Goal: Find specific fact: Find specific fact

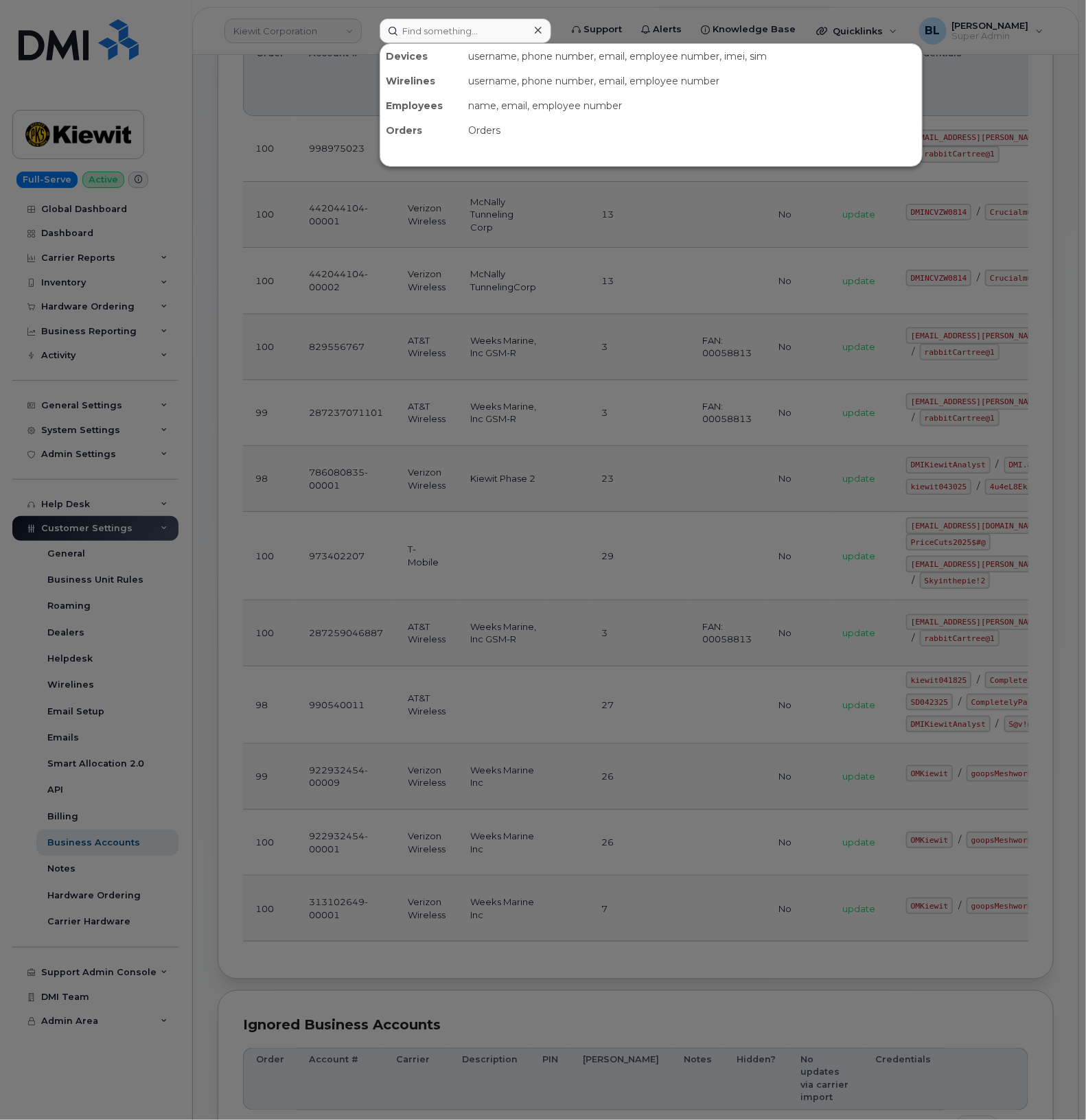
scroll to position [0, 45]
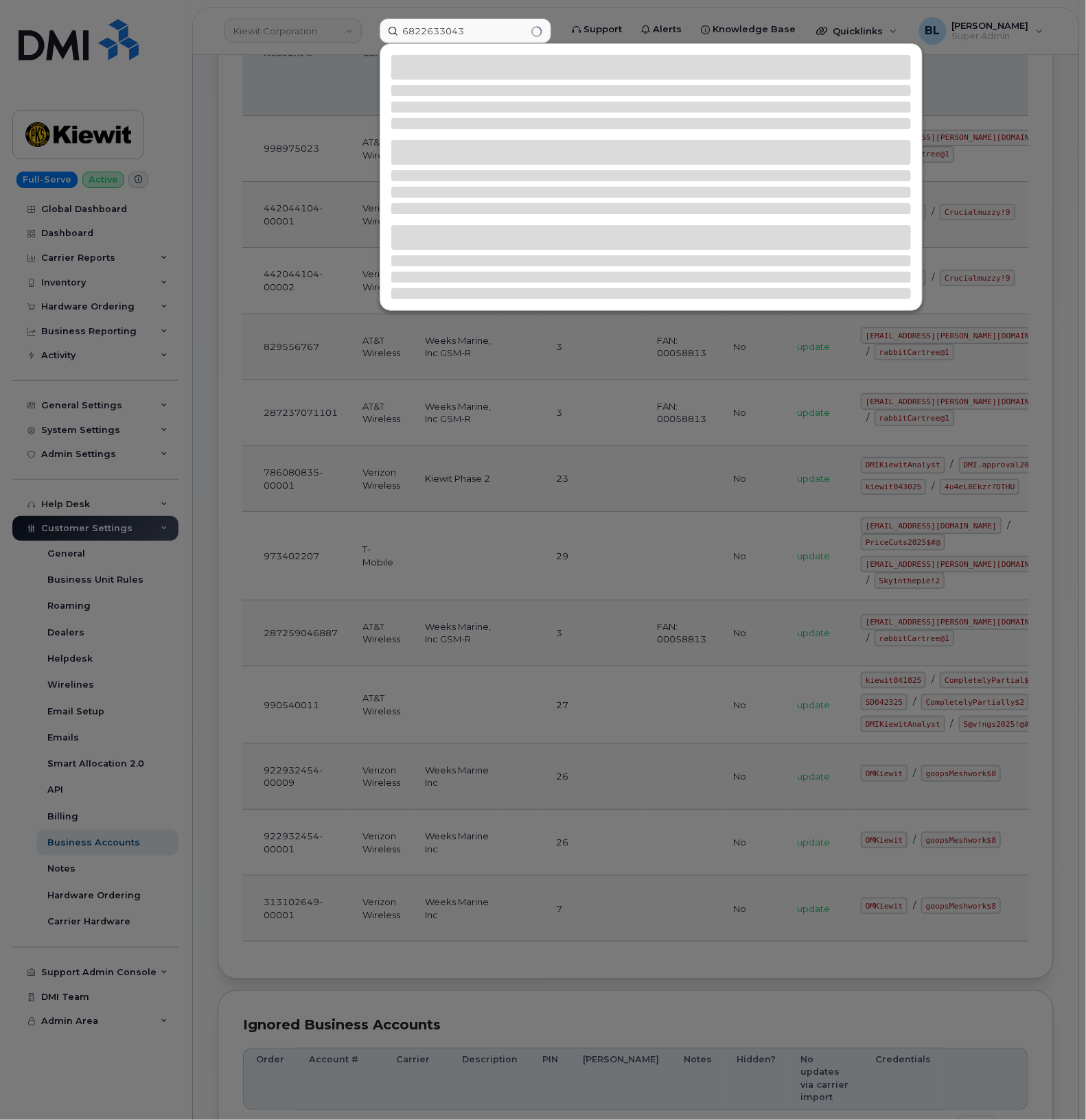
type input "6822633043"
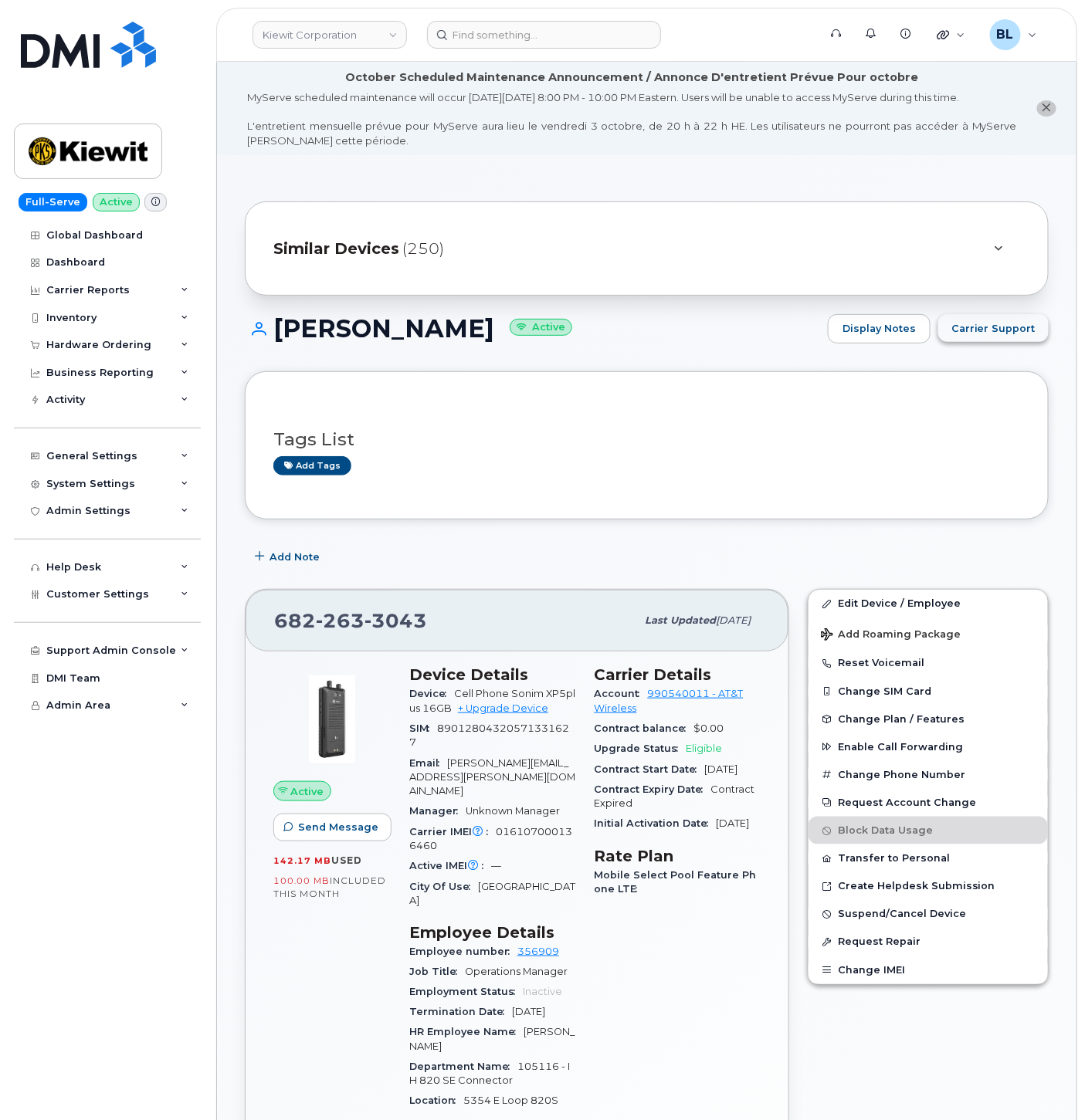
click at [990, 334] on span "Carrier Support" at bounding box center [993, 328] width 84 height 15
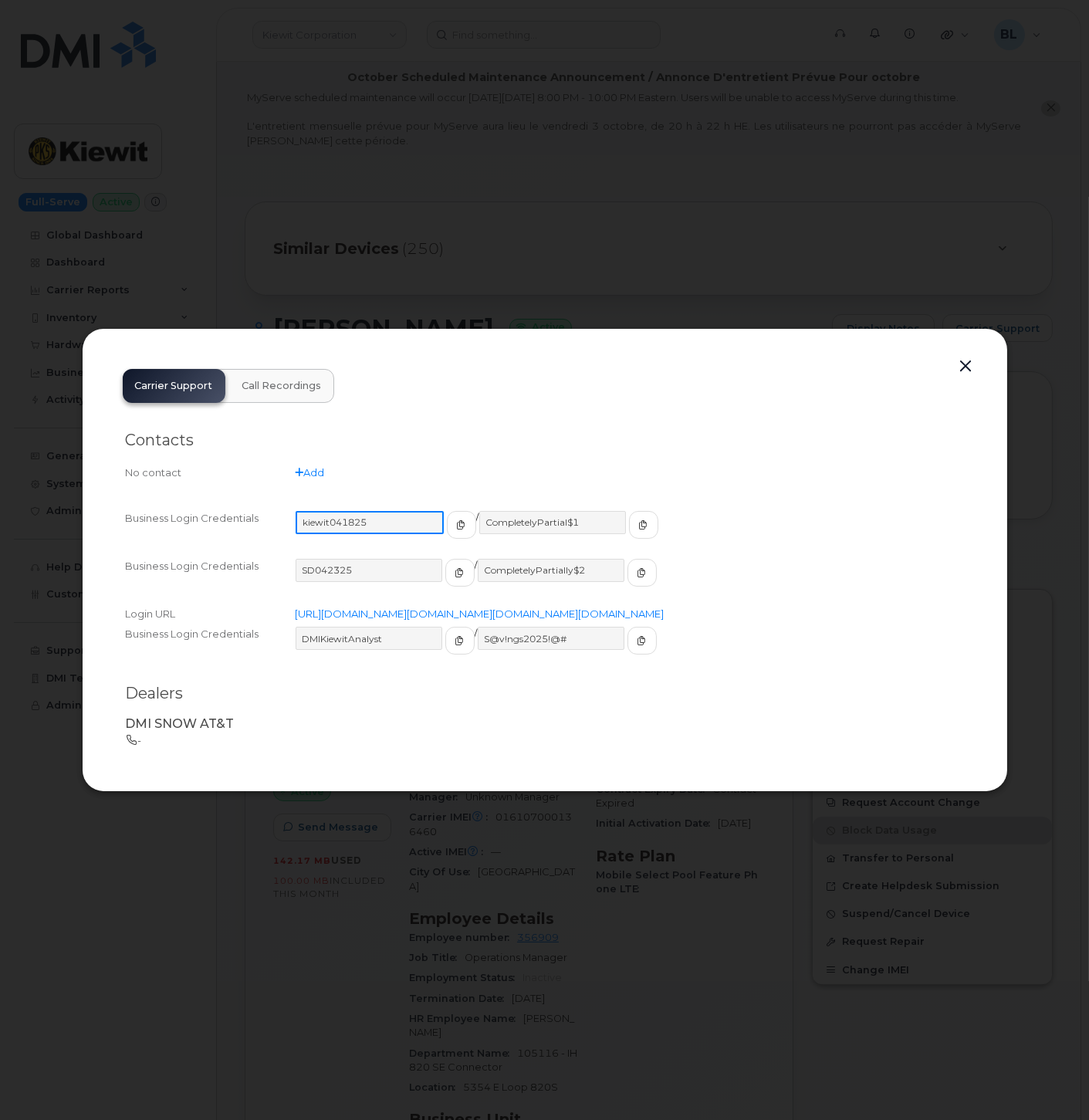
drag, startPoint x: 365, startPoint y: 505, endPoint x: 301, endPoint y: 503, distance: 64.0
click at [301, 511] on input "kiewit041825" at bounding box center [369, 522] width 148 height 23
drag, startPoint x: 578, startPoint y: 506, endPoint x: 471, endPoint y: 499, distance: 107.2
click at [478, 511] on input "CompletelyPartial$1" at bounding box center [551, 522] width 148 height 23
click at [969, 356] on button "button" at bounding box center [966, 367] width 23 height 21
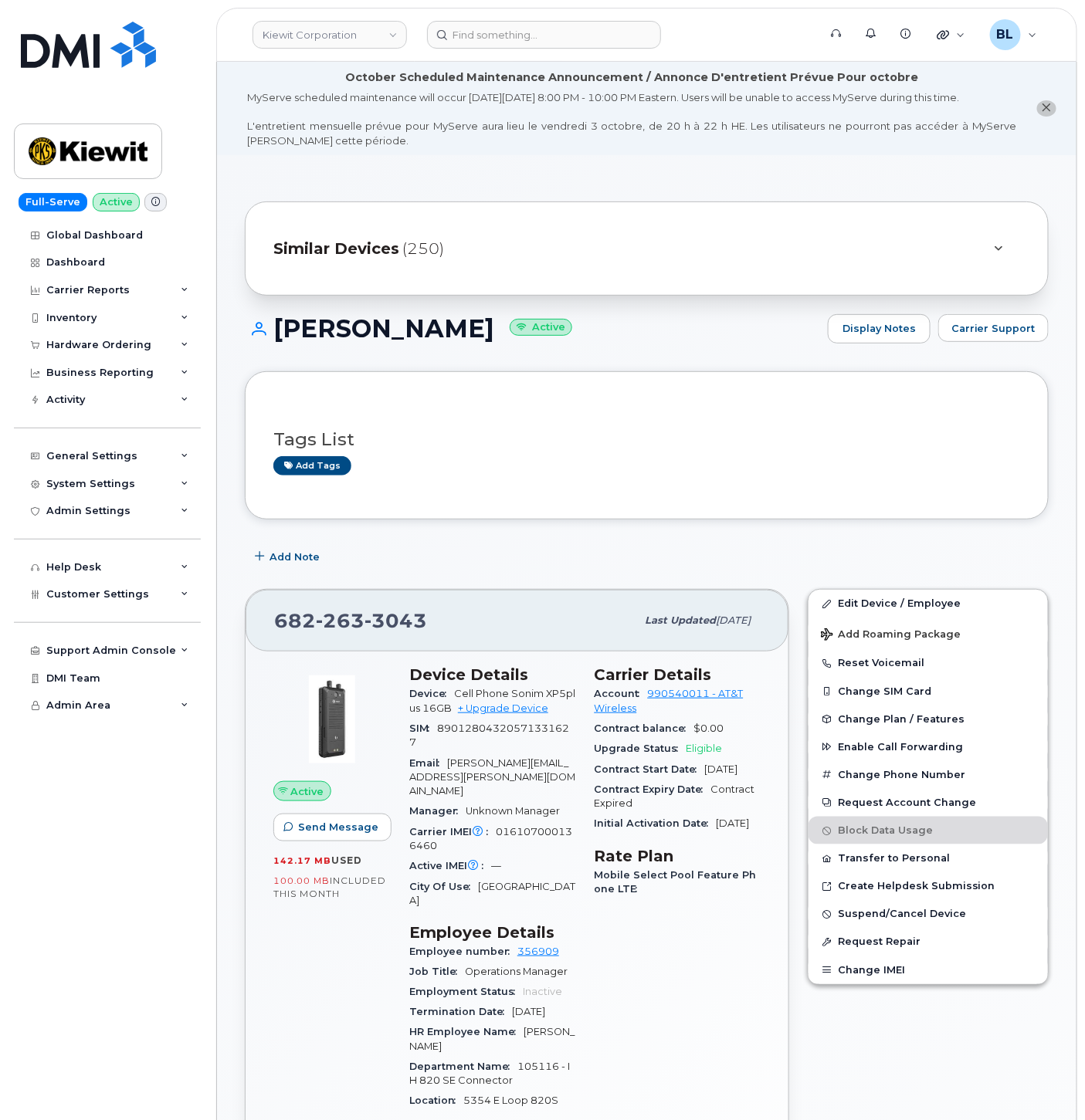
click at [342, 632] on span "263" at bounding box center [340, 620] width 48 height 23
click at [342, 630] on span "263" at bounding box center [340, 620] width 48 height 23
copy span "682 263 3043"
drag, startPoint x: 978, startPoint y: 530, endPoint x: 837, endPoint y: 506, distance: 143.0
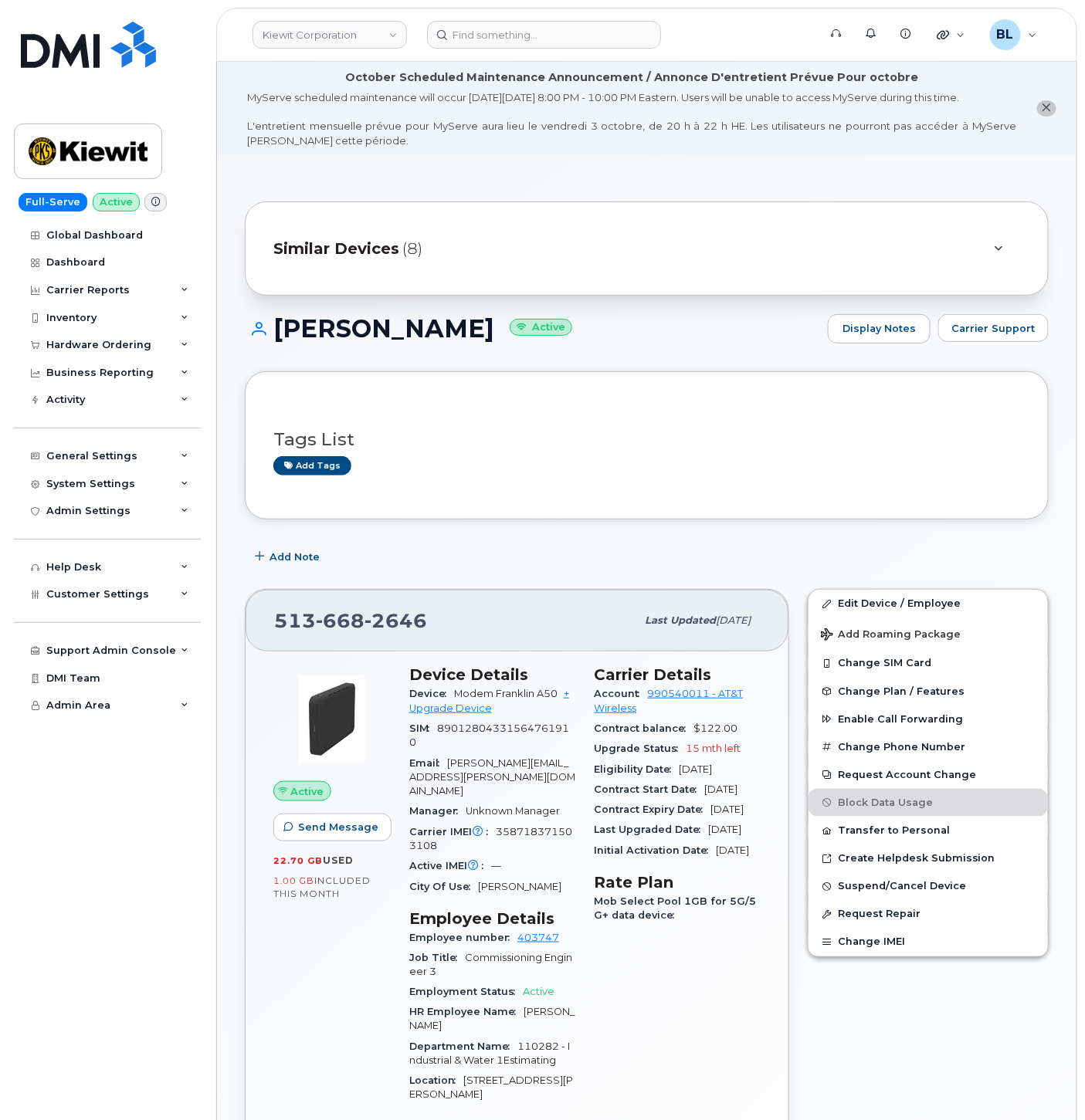
click at [351, 620] on span "668" at bounding box center [340, 620] width 48 height 23
copy span "[PHONE_NUMBER]"
click at [978, 335] on span "Carrier Support" at bounding box center [993, 328] width 84 height 15
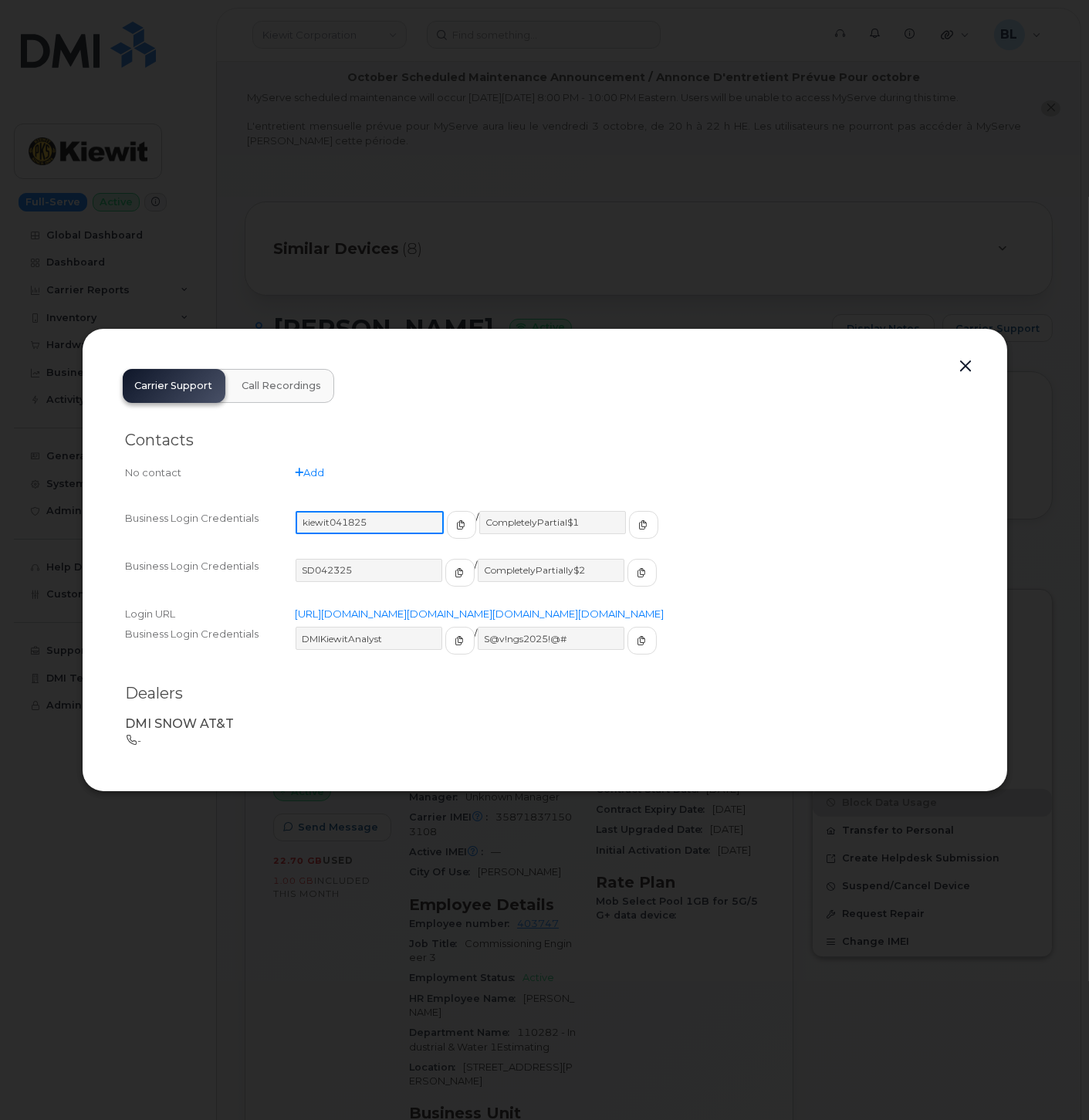
drag, startPoint x: 390, startPoint y: 502, endPoint x: 302, endPoint y: 501, distance: 88.0
click at [302, 511] on input "kiewit041825" at bounding box center [369, 522] width 148 height 23
drag, startPoint x: 576, startPoint y: 507, endPoint x: 473, endPoint y: 498, distance: 103.4
click at [478, 511] on input "CompletelyPartial$1" at bounding box center [551, 522] width 148 height 23
drag, startPoint x: 963, startPoint y: 340, endPoint x: 957, endPoint y: 348, distance: 10.0
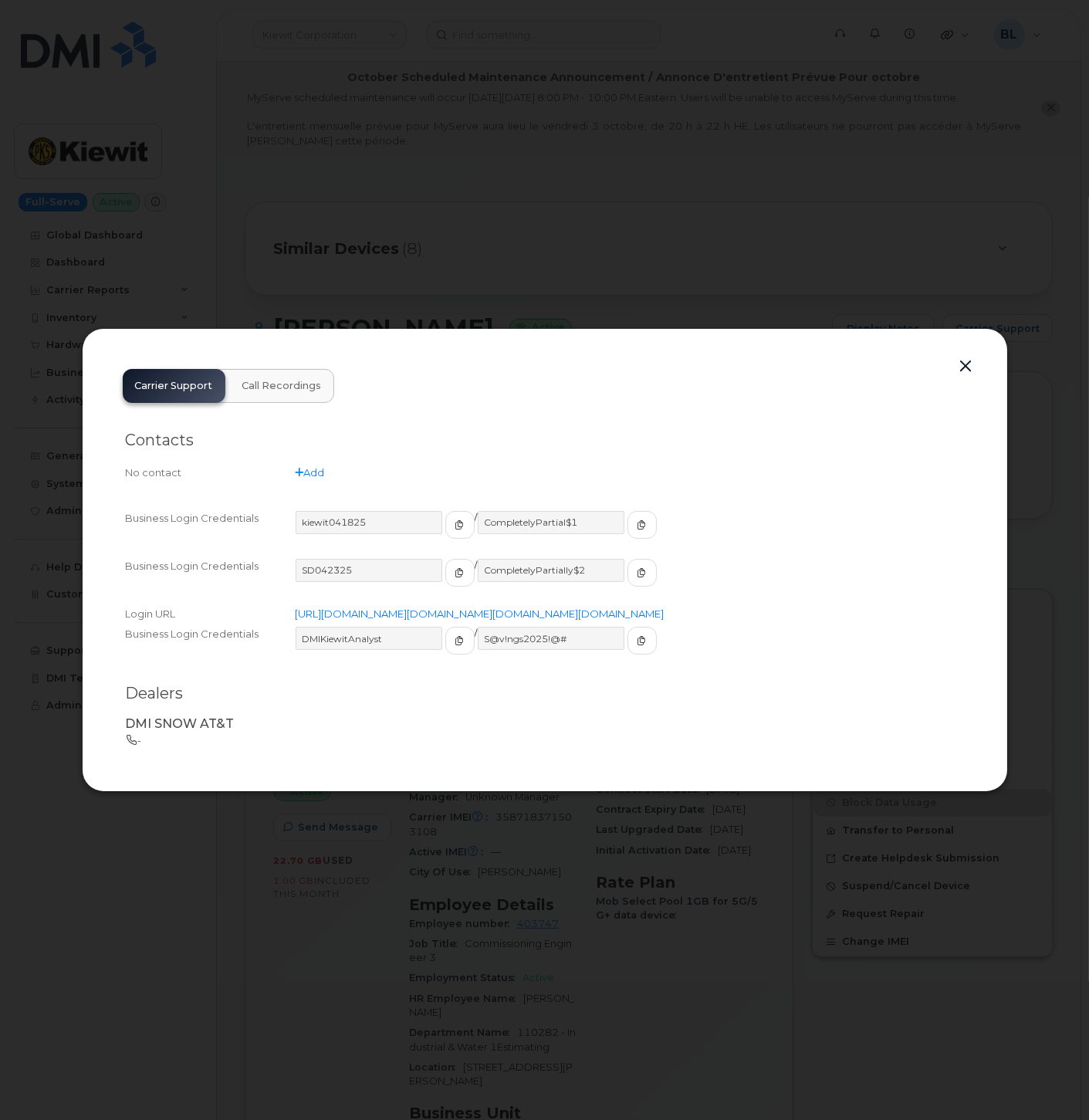
click at [963, 356] on button "button" at bounding box center [966, 367] width 23 height 21
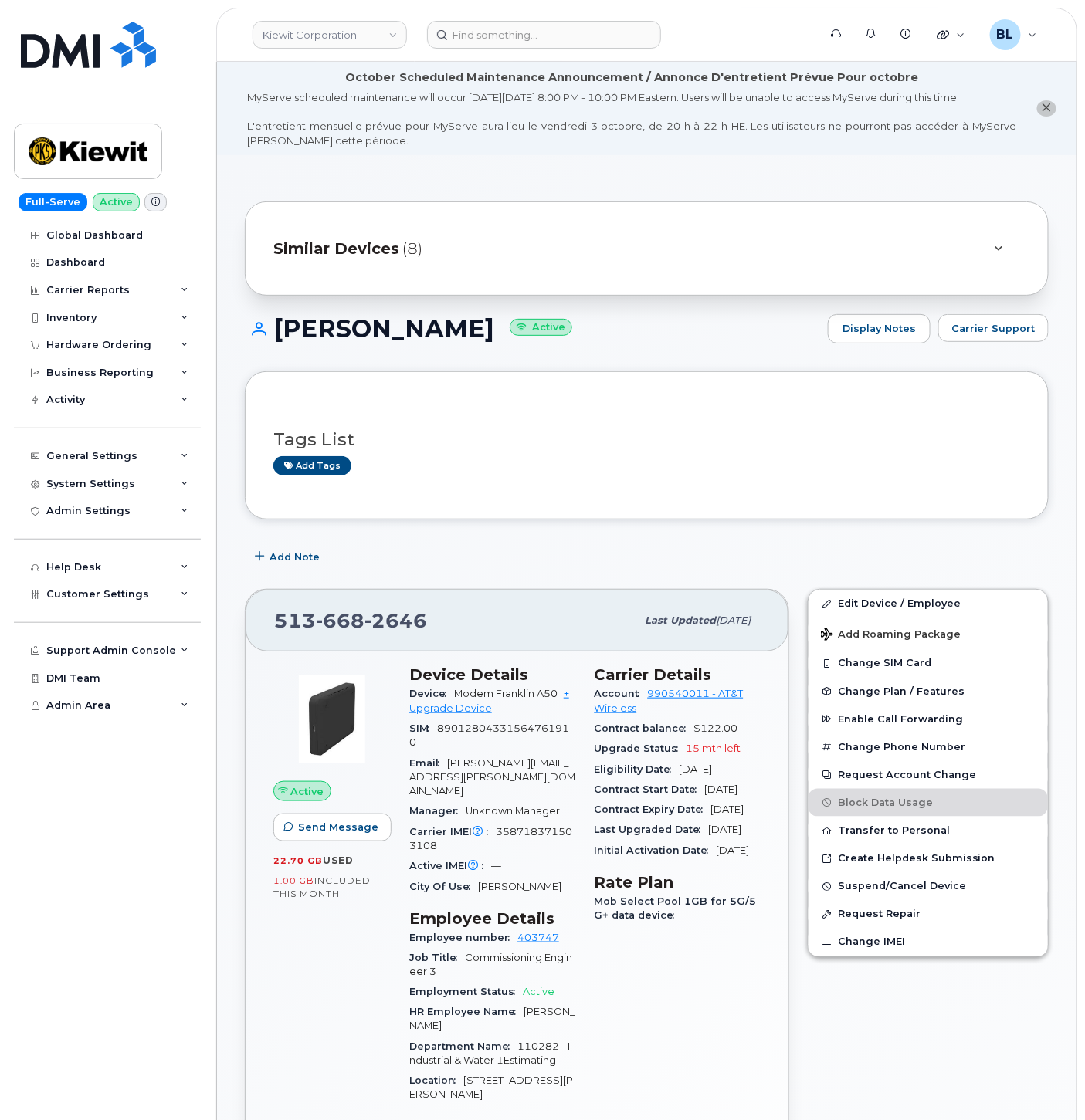
click at [318, 620] on span "668" at bounding box center [340, 620] width 48 height 23
drag, startPoint x: 318, startPoint y: 620, endPoint x: 424, endPoint y: 620, distance: 106.0
click at [424, 620] on div "[PHONE_NUMBER]" at bounding box center [455, 620] width 361 height 33
click at [337, 620] on span "668" at bounding box center [340, 620] width 48 height 23
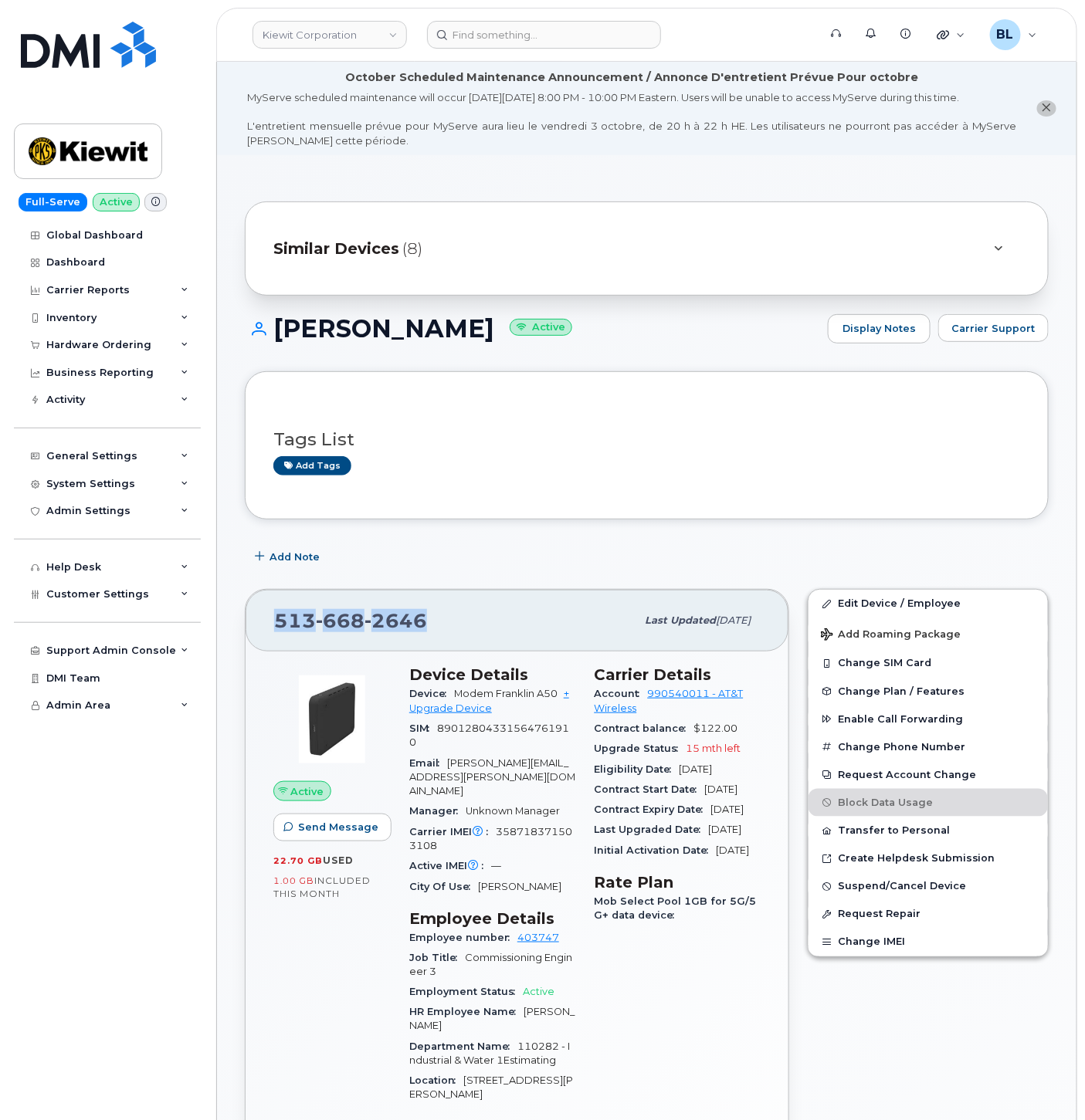
click at [337, 620] on span "668" at bounding box center [340, 620] width 48 height 23
copy span "[PHONE_NUMBER]"
click at [489, 30] on input at bounding box center [543, 34] width 234 height 28
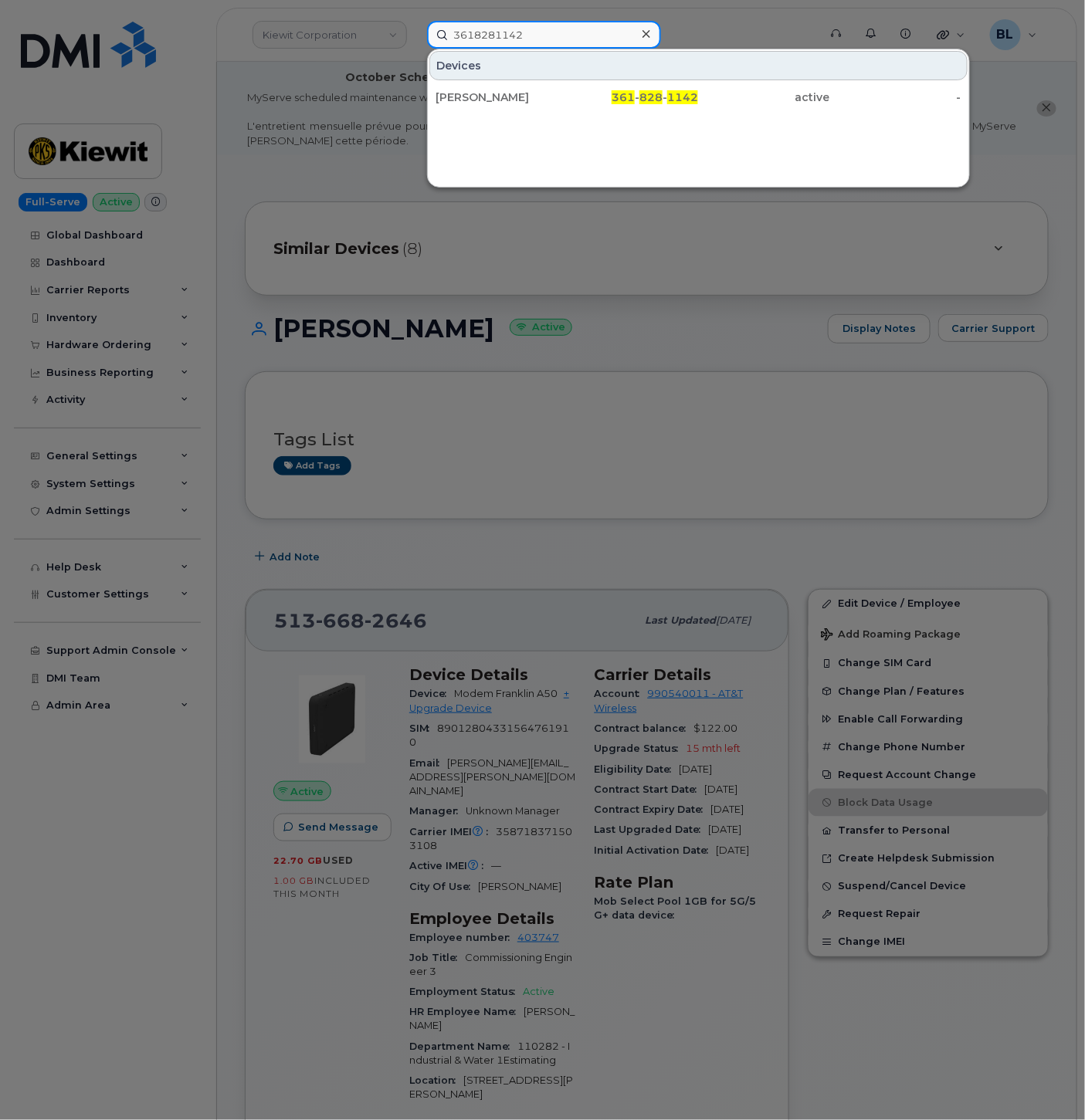
type input "3618281142"
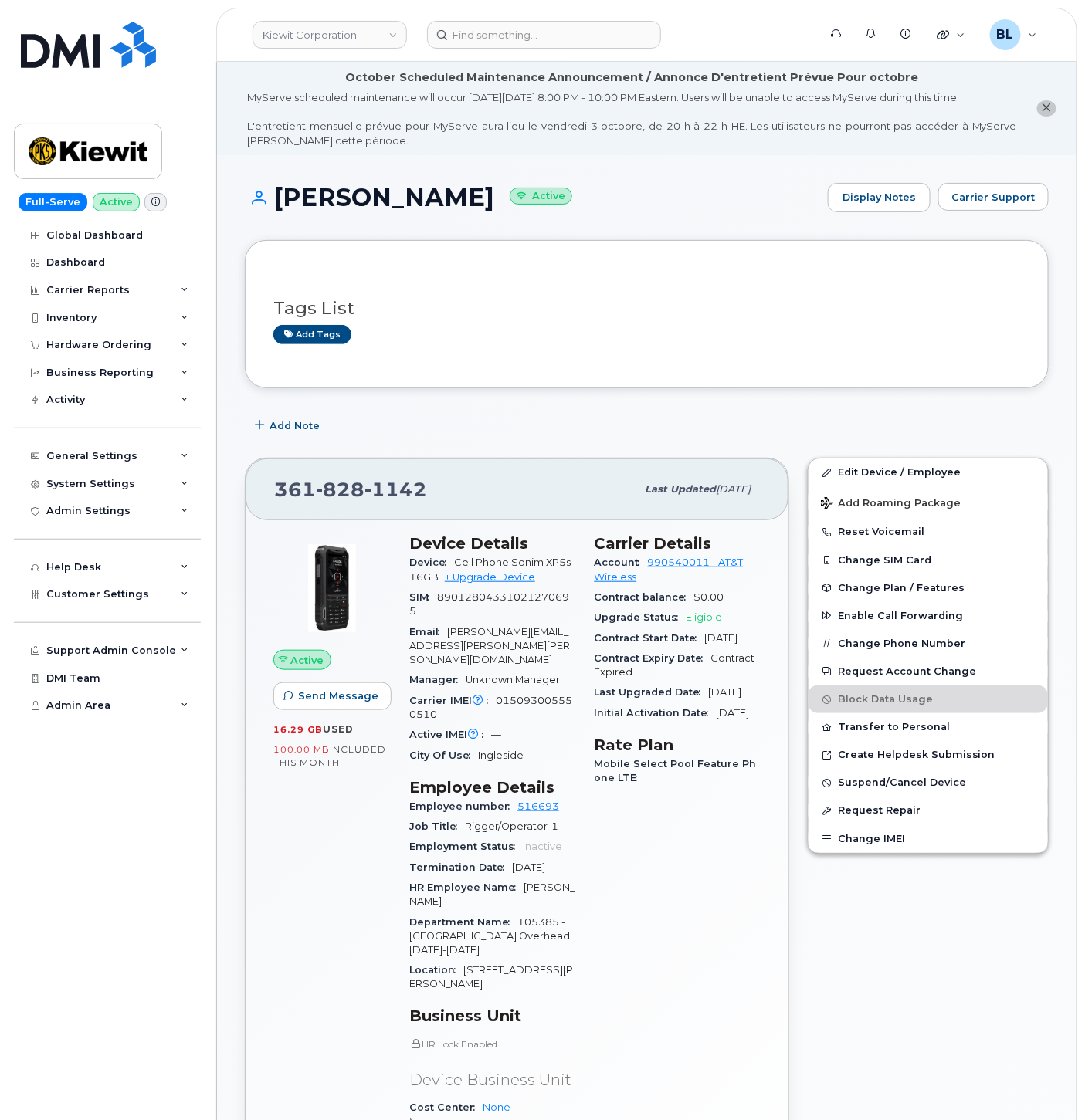
click at [977, 247] on div "Tags List Add tags" at bounding box center [647, 313] width 804 height 148
click at [1008, 190] on span "Carrier Support" at bounding box center [993, 197] width 84 height 15
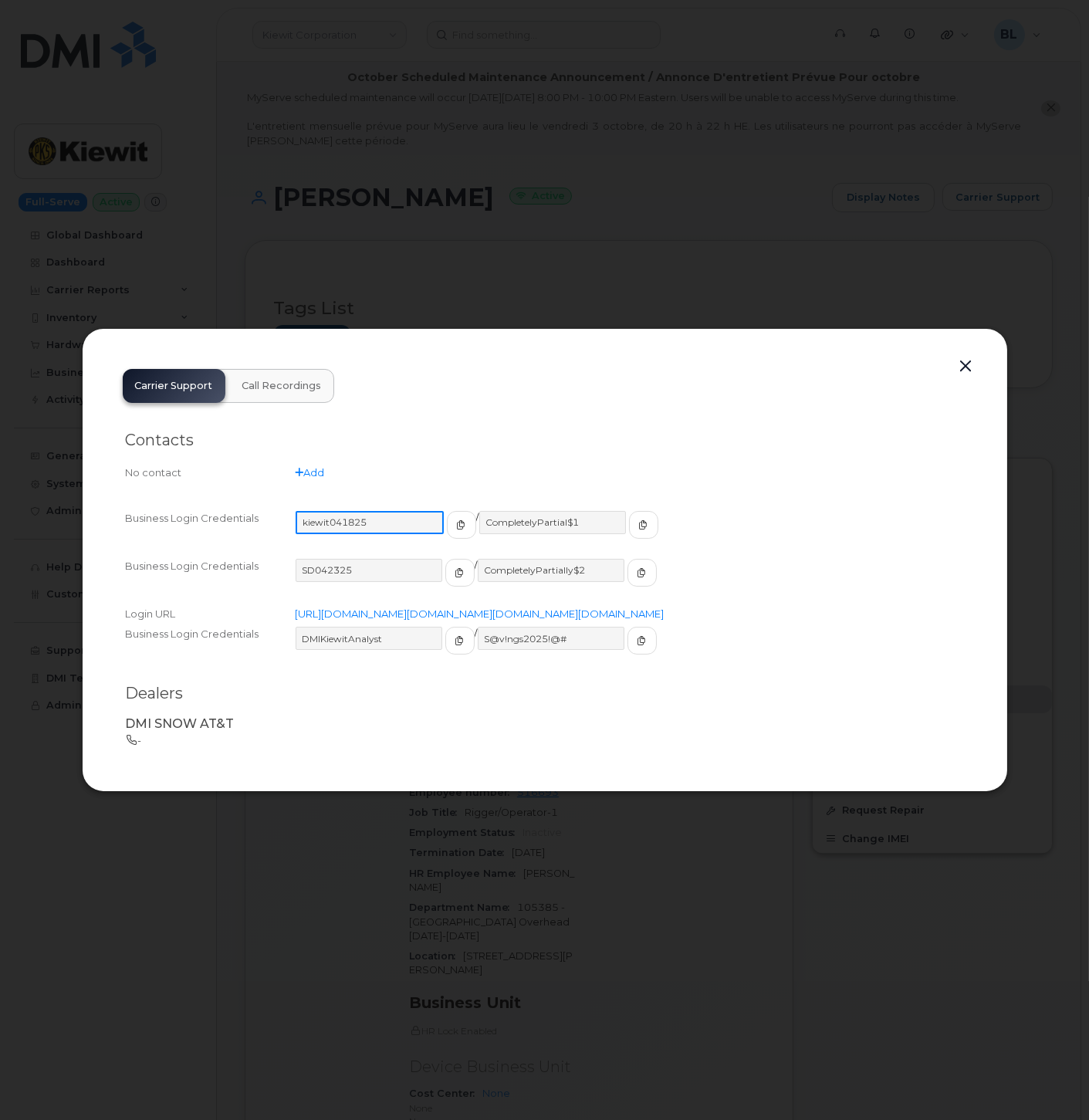
drag, startPoint x: 390, startPoint y: 505, endPoint x: 301, endPoint y: 501, distance: 89.1
click at [301, 511] on input "kiewit041825" at bounding box center [369, 522] width 148 height 23
click at [971, 356] on button "button" at bounding box center [966, 367] width 23 height 21
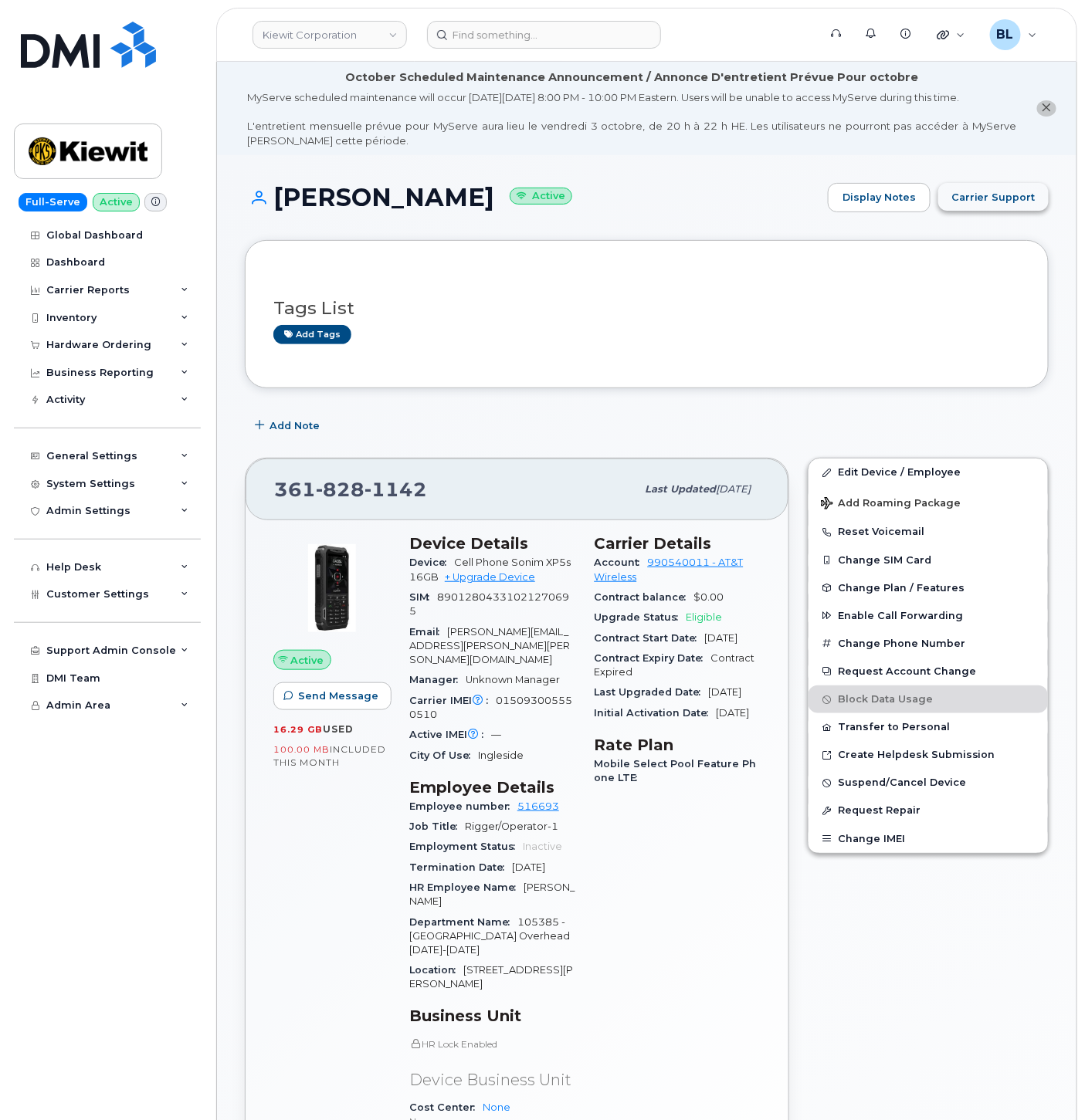
click at [976, 190] on span "Carrier Support" at bounding box center [993, 197] width 84 height 15
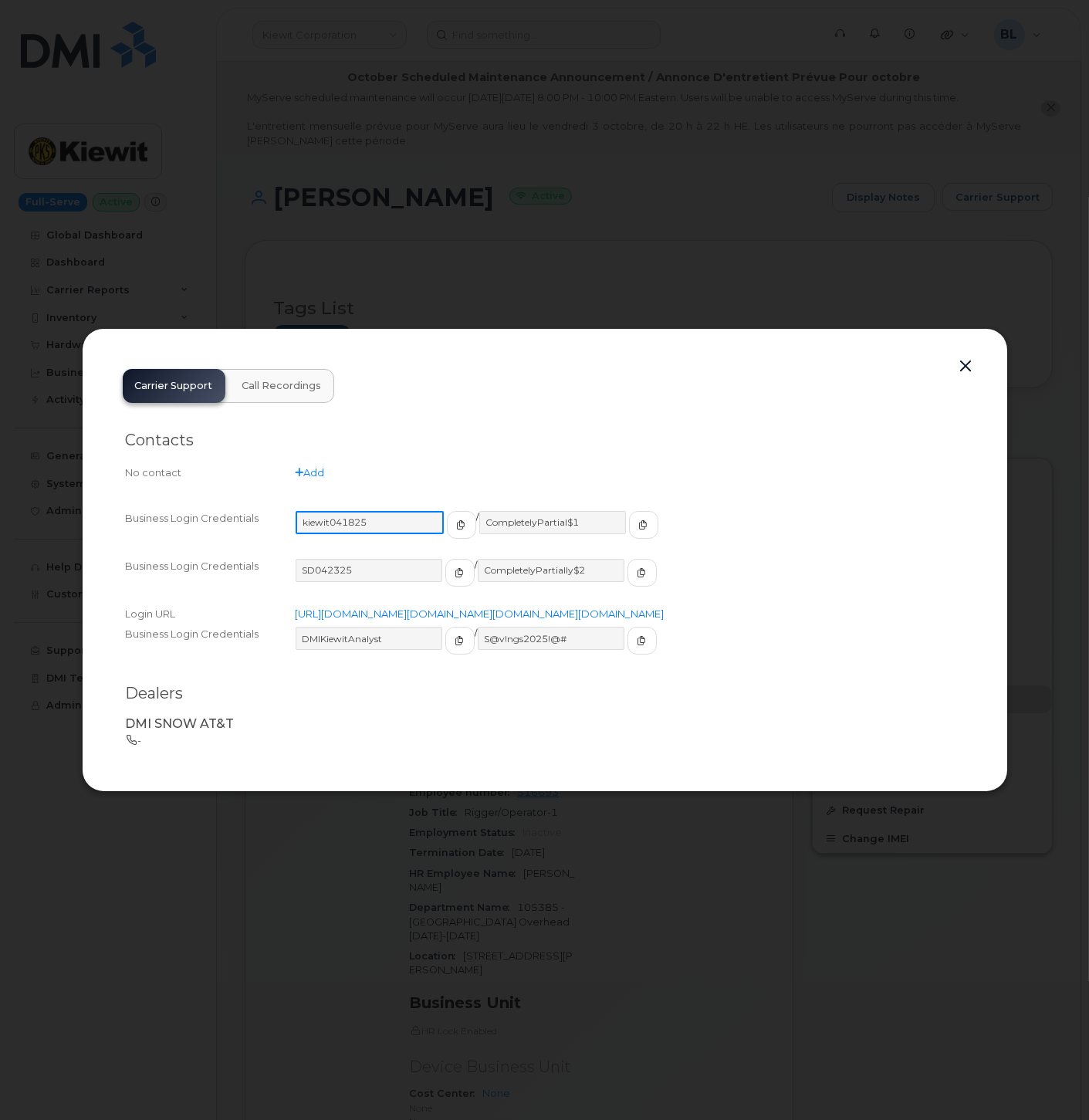
drag, startPoint x: 404, startPoint y: 506, endPoint x: 301, endPoint y: 506, distance: 103.0
click at [301, 511] on input "kiewit041825" at bounding box center [369, 522] width 148 height 23
drag, startPoint x: 569, startPoint y: 505, endPoint x: 471, endPoint y: 506, distance: 98.0
click at [478, 511] on input "CompletelyPartial$1" at bounding box center [551, 522] width 148 height 23
drag, startPoint x: 392, startPoint y: 512, endPoint x: 297, endPoint y: 508, distance: 95.1
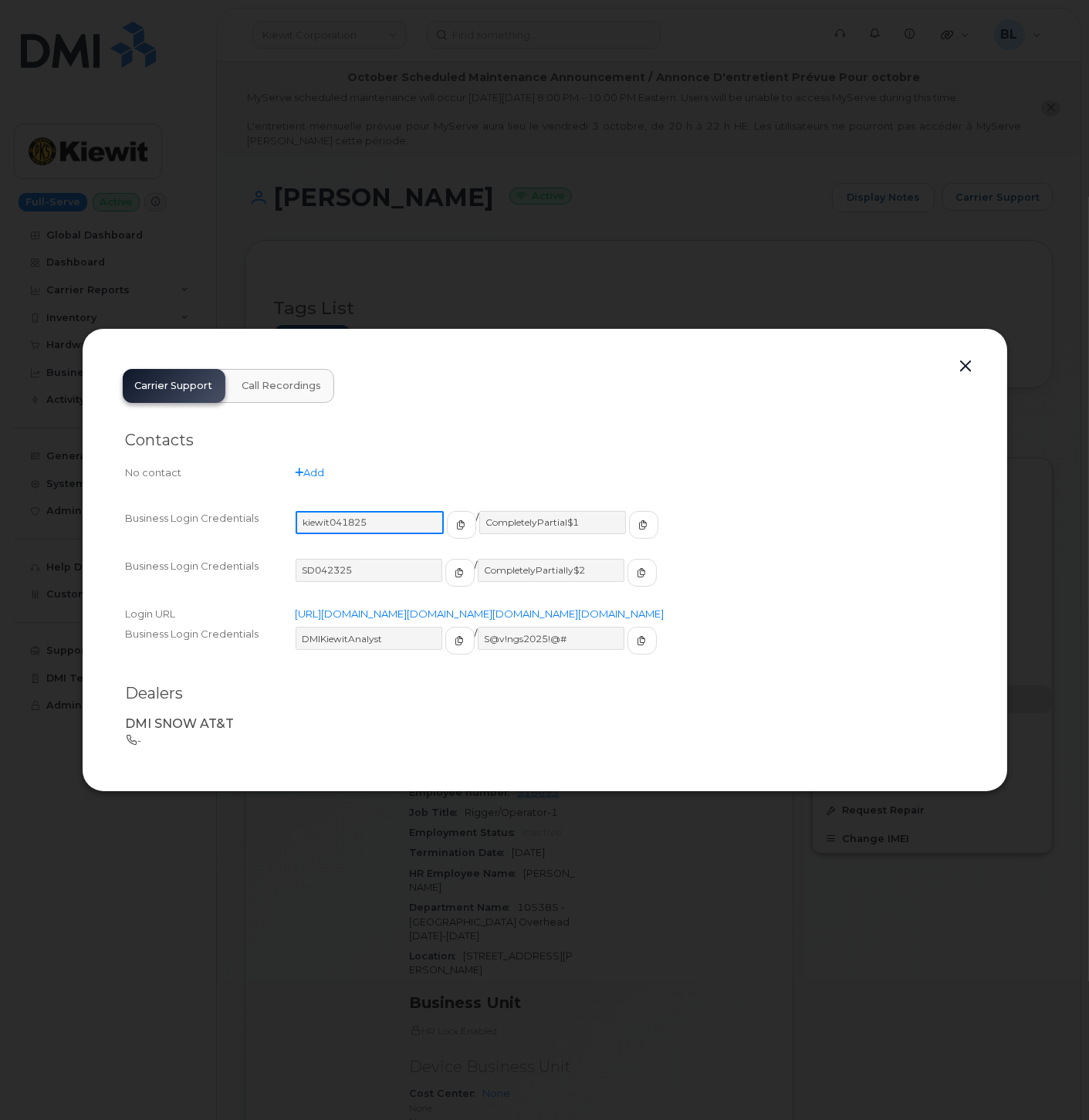
click at [297, 511] on input "kiewit041825" at bounding box center [369, 522] width 148 height 23
drag, startPoint x: 574, startPoint y: 507, endPoint x: 471, endPoint y: 505, distance: 103.0
click at [478, 511] on input "CompletelyPartial$1" at bounding box center [551, 522] width 148 height 23
click at [968, 356] on button "button" at bounding box center [966, 367] width 23 height 21
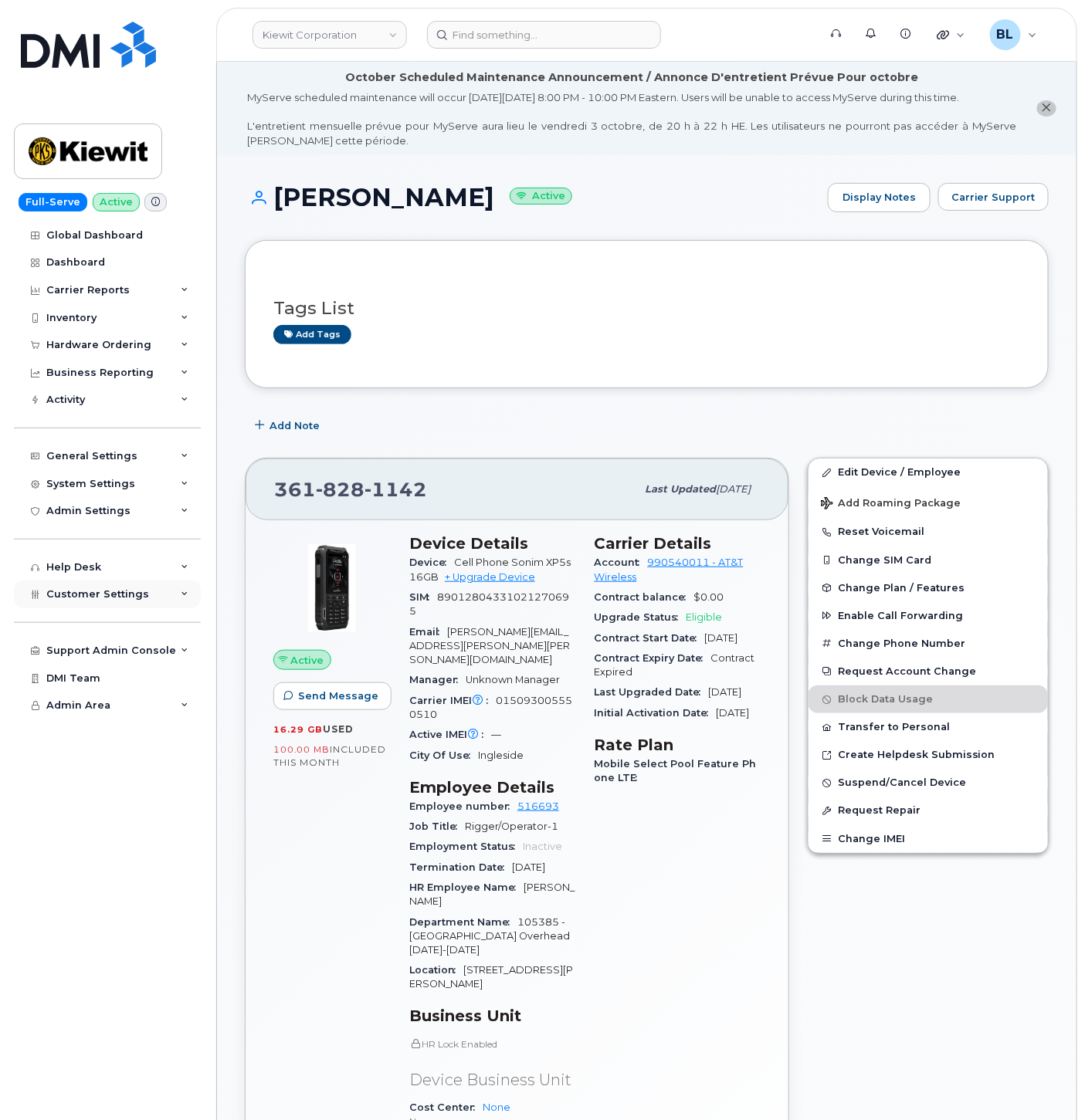
click at [116, 605] on div "Customer Settings" at bounding box center [107, 594] width 187 height 28
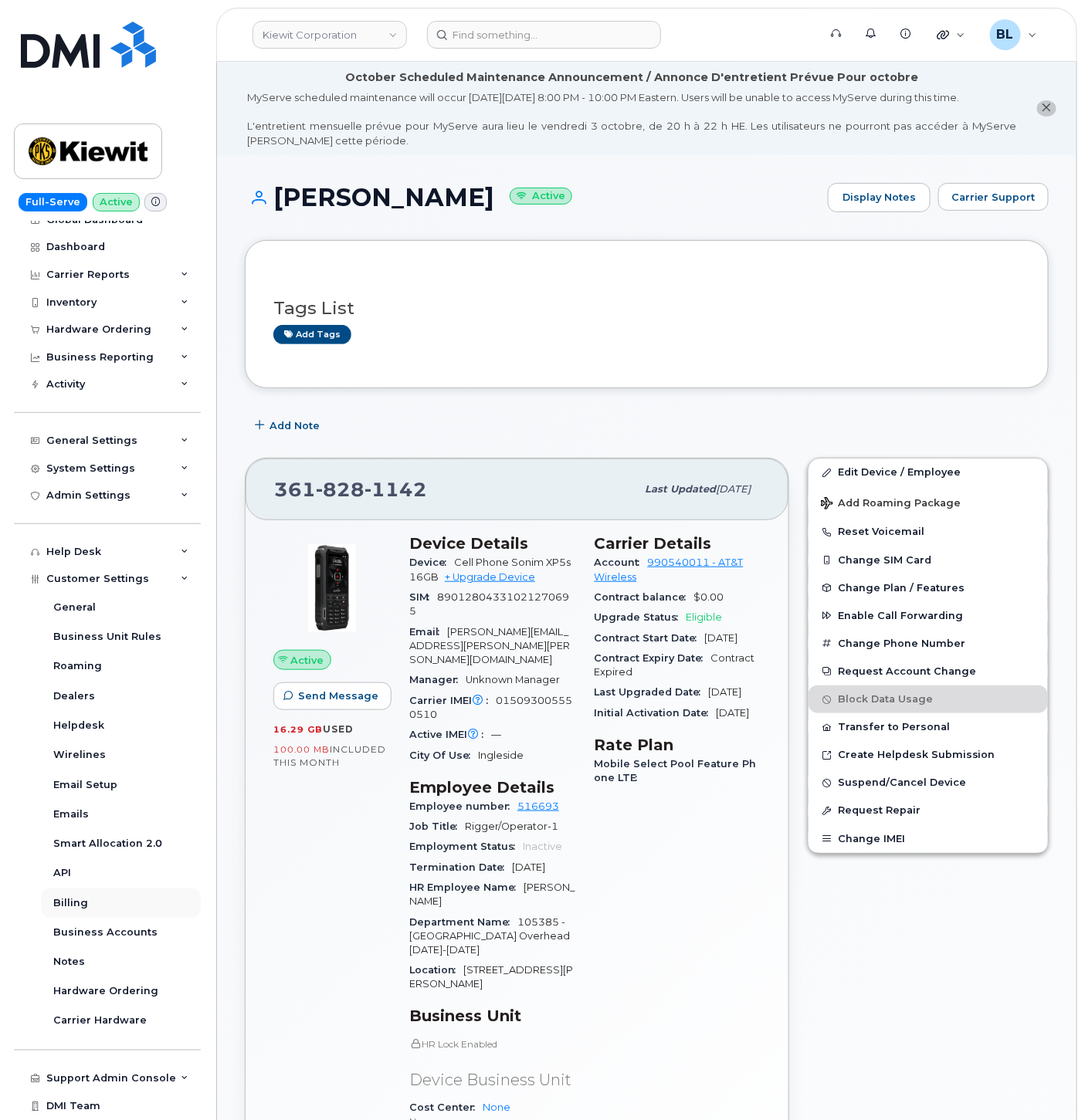
scroll to position [42, 0]
